Goal: Find specific page/section: Find specific page/section

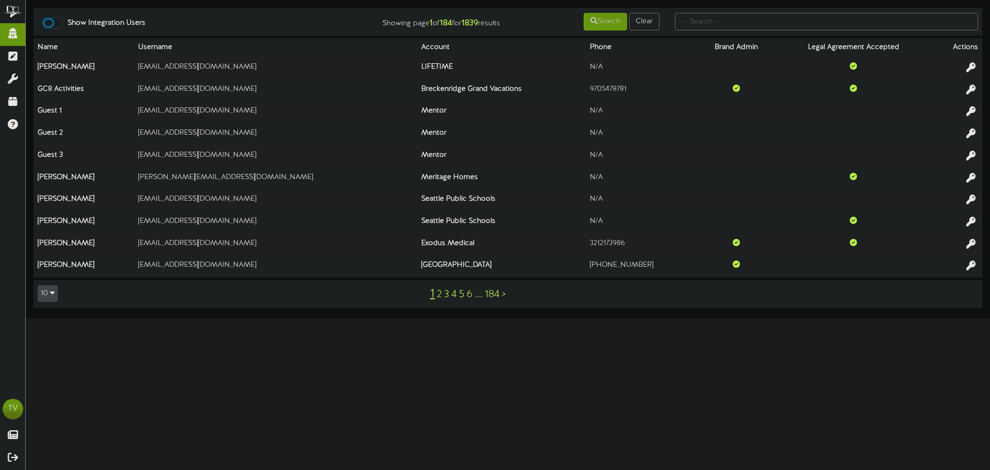
click at [55, 20] on div at bounding box center [52, 23] width 21 height 11
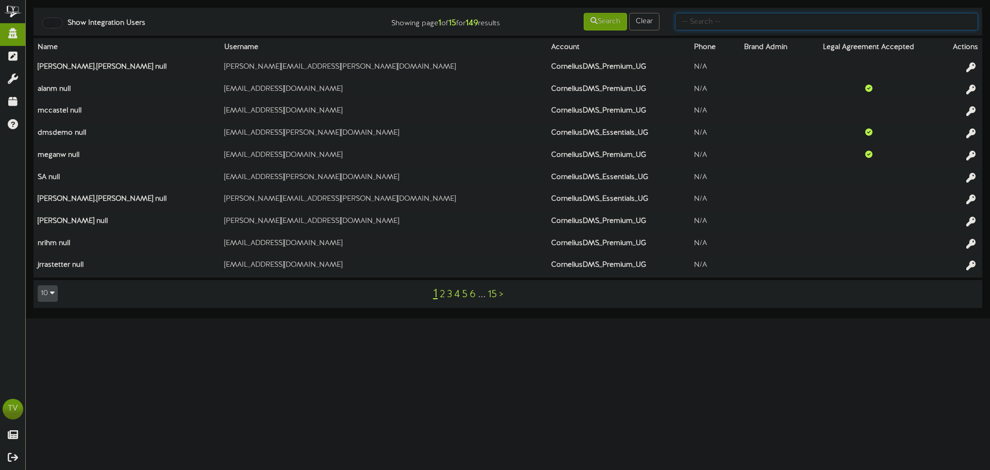
click at [796, 19] on input "text" at bounding box center [826, 22] width 303 height 18
type input "5"
type input "maverik"
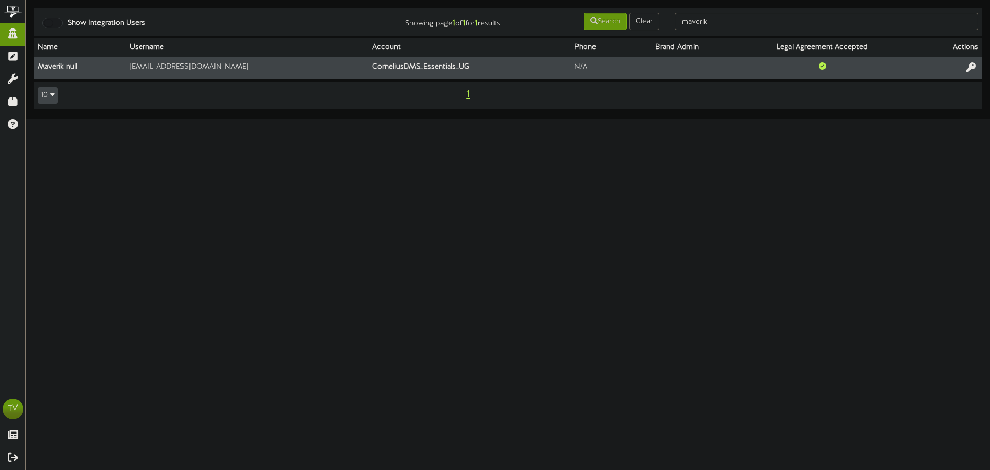
drag, startPoint x: 968, startPoint y: 67, endPoint x: 961, endPoint y: 67, distance: 7.2
click at [966, 67] on icon at bounding box center [970, 66] width 9 height 9
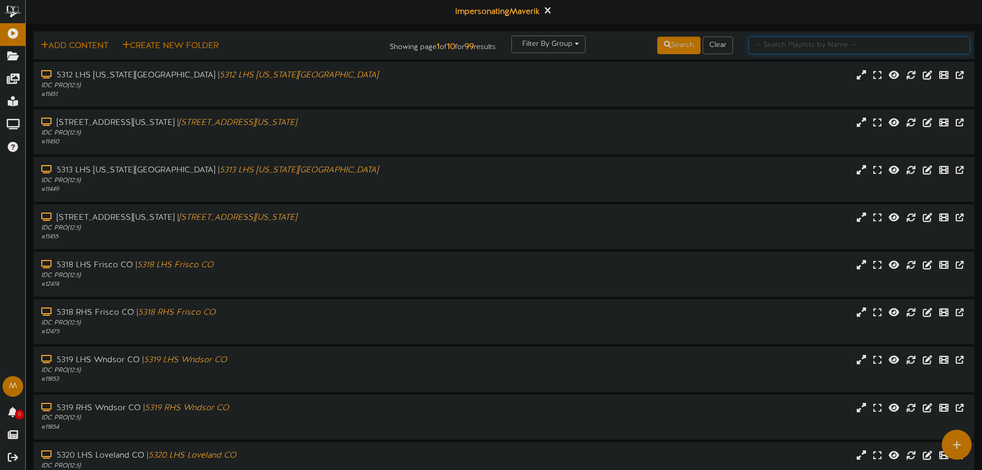
click at [851, 41] on input "text" at bounding box center [860, 46] width 222 height 18
type input "5431"
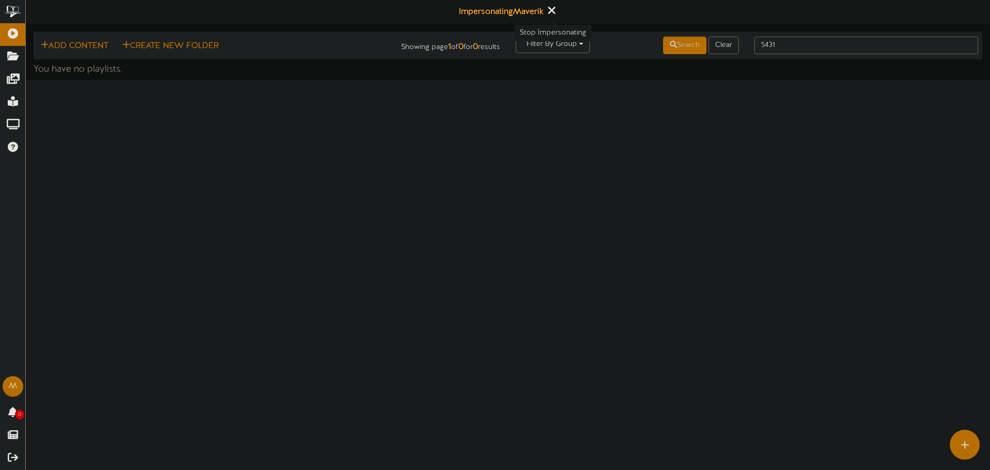
click at [551, 12] on icon at bounding box center [551, 10] width 7 height 11
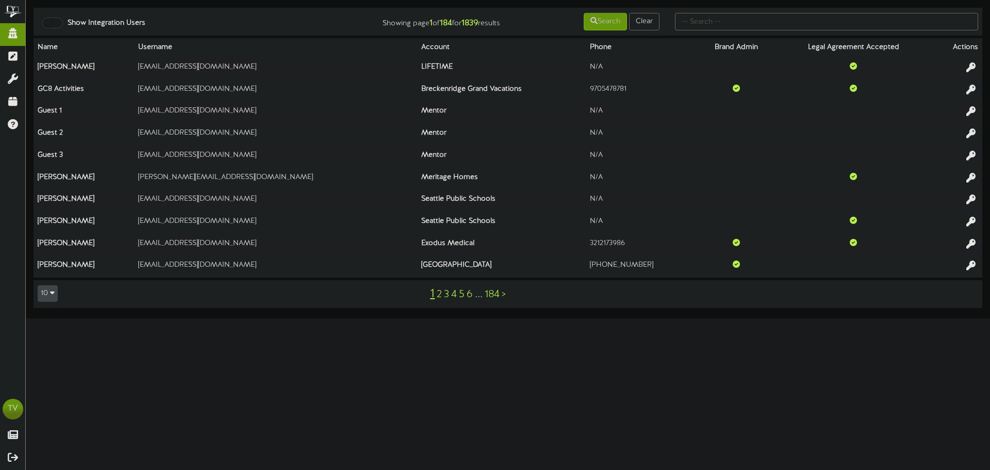
drag, startPoint x: 672, startPoint y: 17, endPoint x: 877, endPoint y: 33, distance: 205.3
click at [834, 27] on div at bounding box center [826, 22] width 319 height 20
